Goal: Task Accomplishment & Management: Use online tool/utility

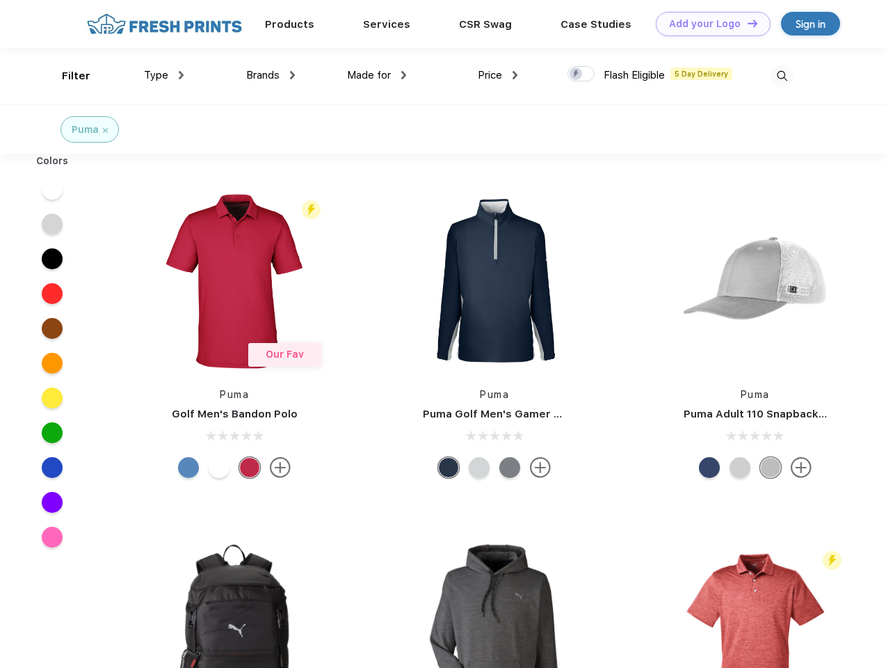
scroll to position [1, 0]
click at [708, 24] on link "Add your Logo Design Tool" at bounding box center [713, 24] width 115 height 24
click at [0, 0] on div "Design Tool" at bounding box center [0, 0] width 0 height 0
click at [746, 23] on link "Add your Logo Design Tool" at bounding box center [713, 24] width 115 height 24
click at [67, 76] on div "Filter" at bounding box center [76, 76] width 29 height 16
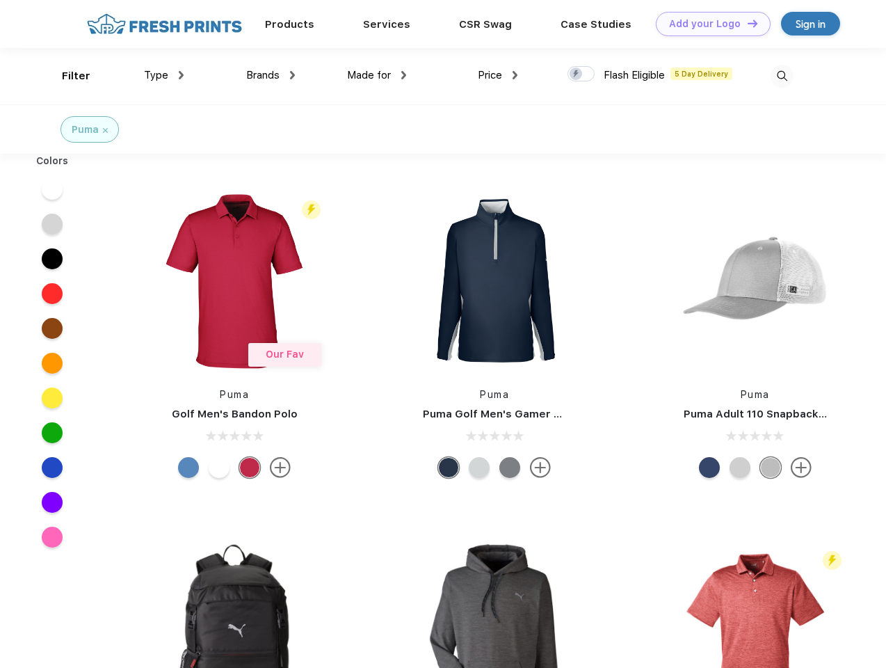
click at [164, 75] on span "Type" at bounding box center [156, 75] width 24 height 13
click at [271, 75] on span "Brands" at bounding box center [262, 75] width 33 height 13
click at [377, 75] on span "Made for" at bounding box center [369, 75] width 44 height 13
click at [498, 75] on span "Price" at bounding box center [490, 75] width 24 height 13
click at [581, 74] on div at bounding box center [581, 73] width 27 height 15
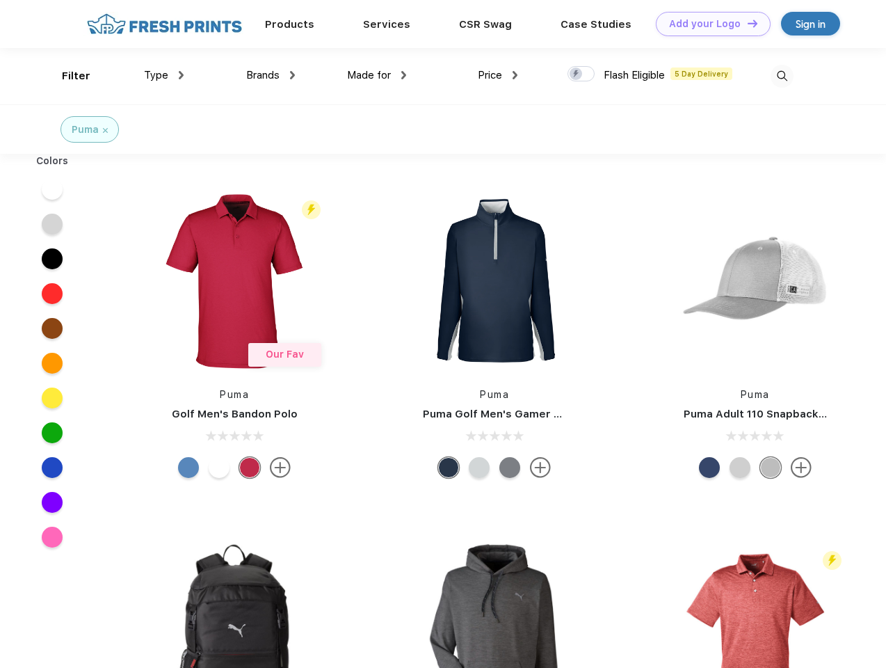
click at [577, 74] on input "checkbox" at bounding box center [572, 69] width 9 height 9
click at [782, 76] on img at bounding box center [782, 76] width 23 height 23
